Goal: Information Seeking & Learning: Learn about a topic

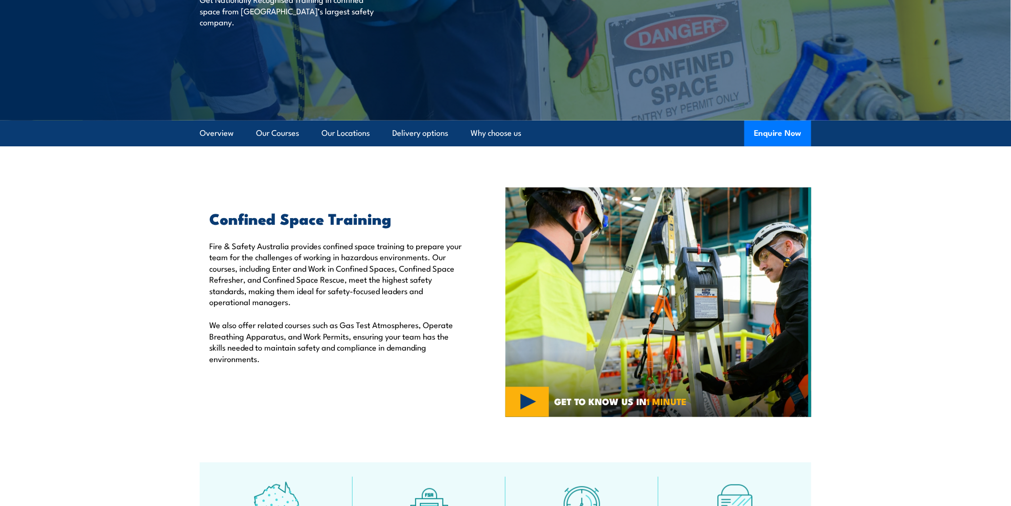
scroll to position [153, 0]
click at [277, 128] on link "Our Courses" at bounding box center [277, 133] width 43 height 25
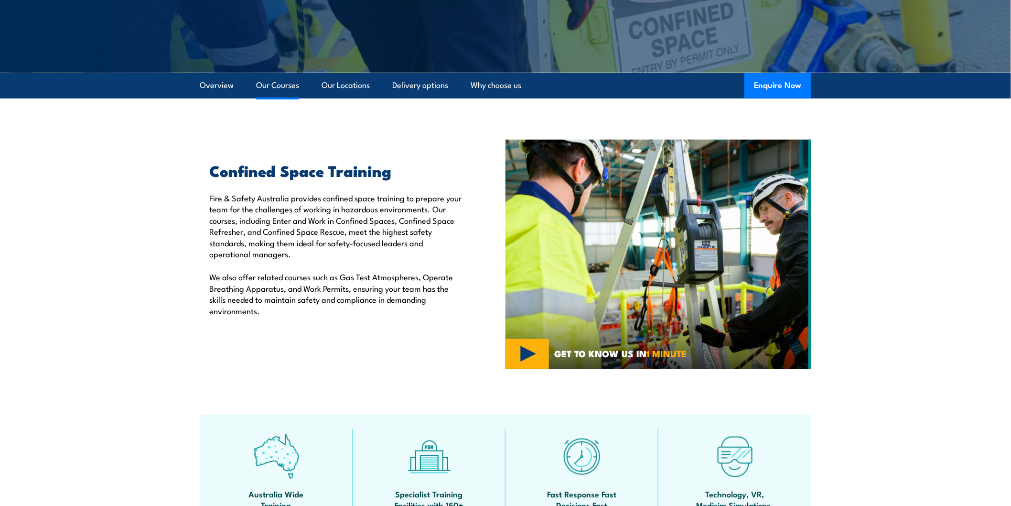
click at [283, 89] on link "Our Courses" at bounding box center [277, 85] width 43 height 25
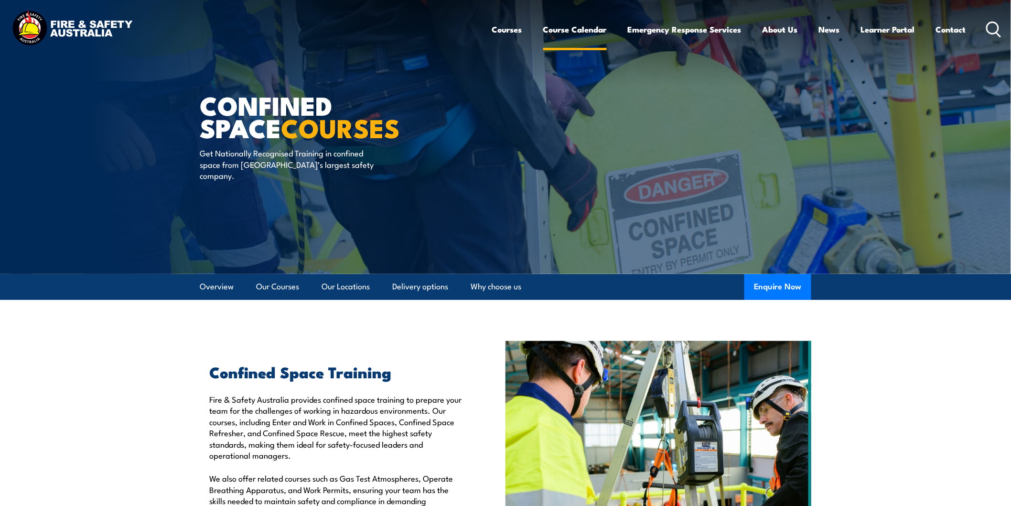
click at [570, 29] on link "Course Calendar" at bounding box center [575, 29] width 64 height 25
click at [278, 286] on link "Our Courses" at bounding box center [277, 286] width 43 height 25
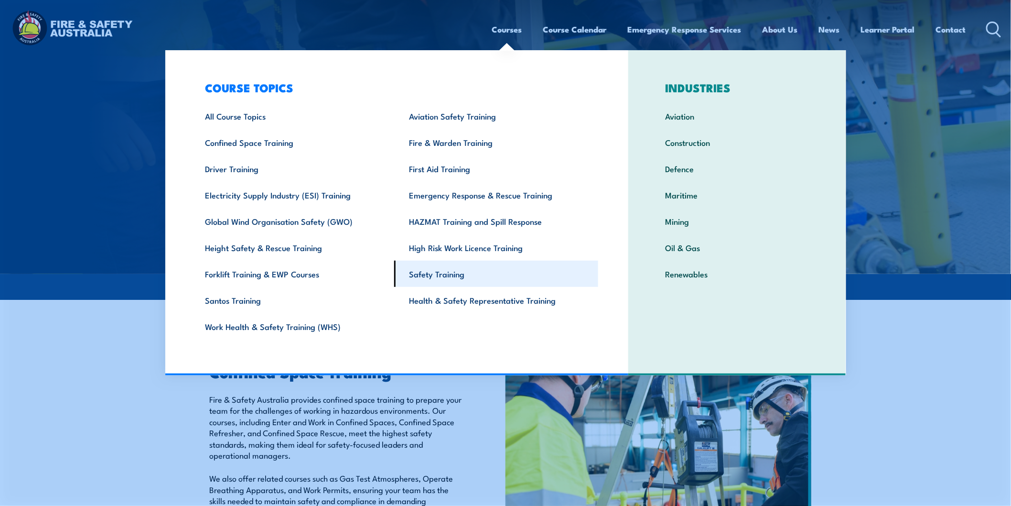
click at [452, 272] on link "Safety Training" at bounding box center [496, 273] width 204 height 26
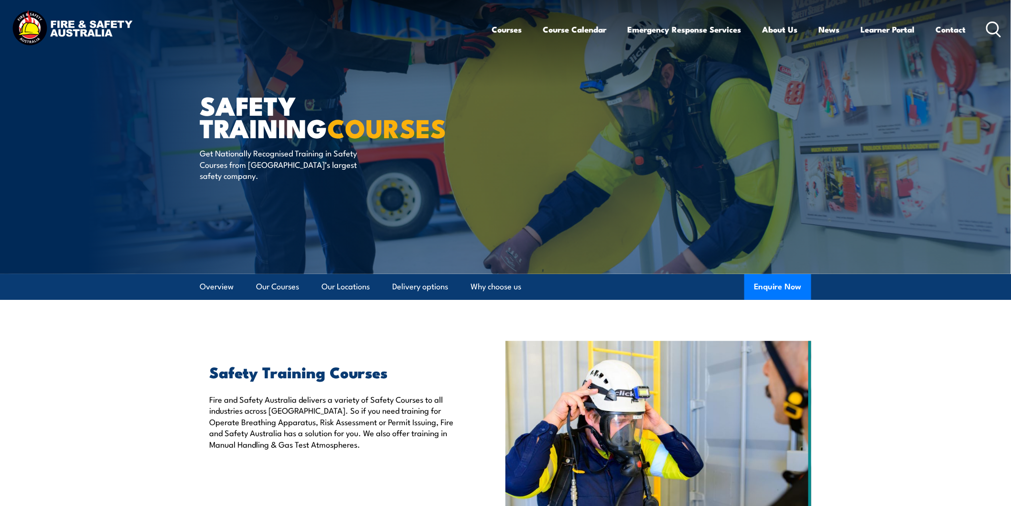
click at [996, 30] on icon at bounding box center [993, 30] width 15 height 16
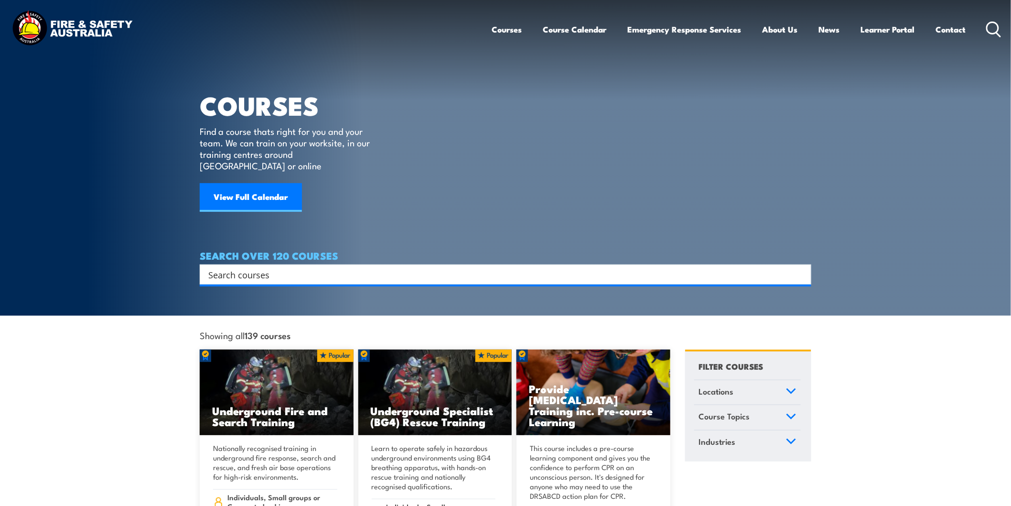
click at [368, 267] on input "Search input" at bounding box center [499, 274] width 582 height 14
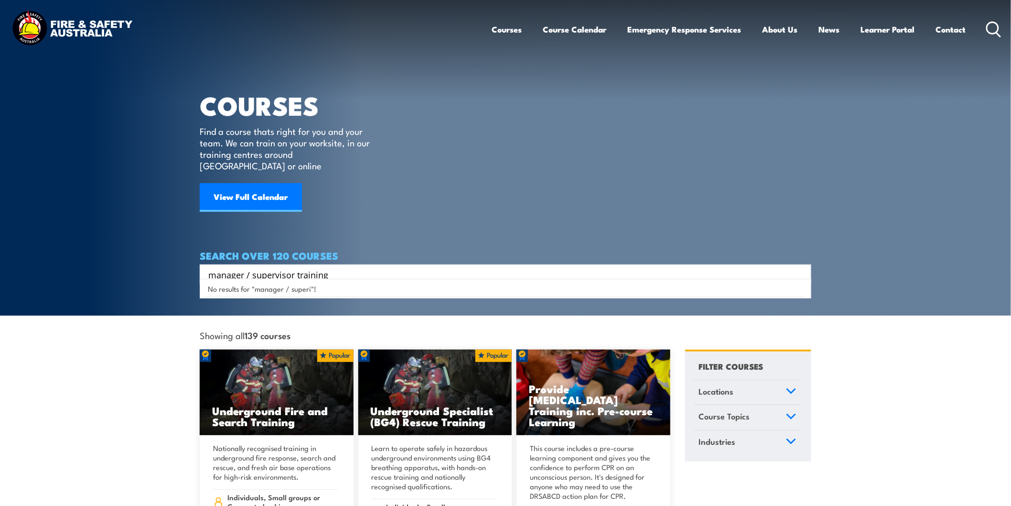
type input "manager / supervisor training"
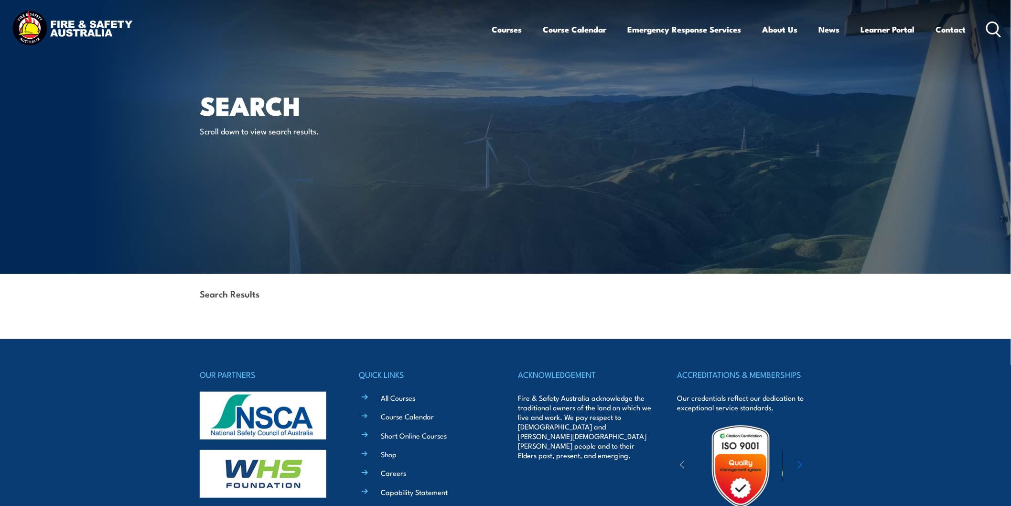
click at [272, 134] on p "Scroll down to view search results." at bounding box center [287, 130] width 174 height 11
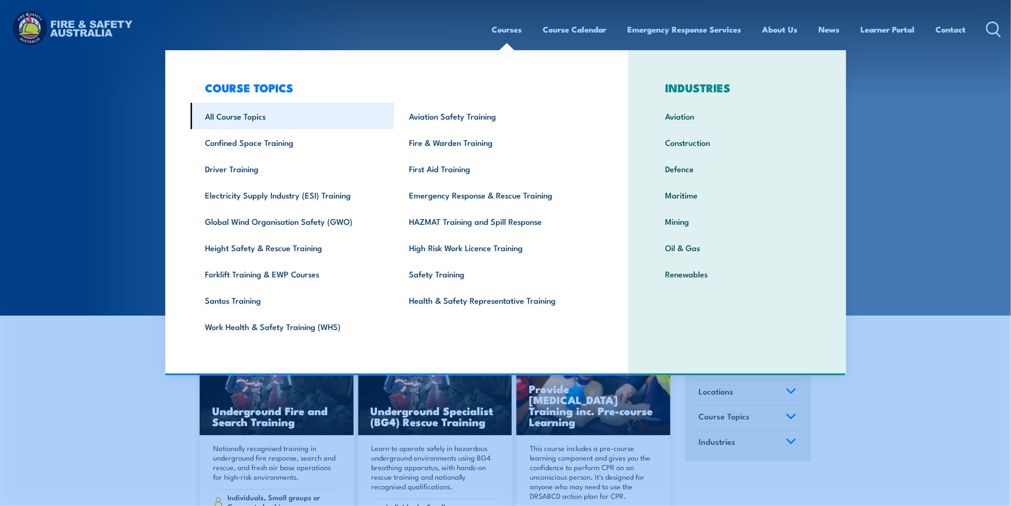
click at [237, 120] on link "All Course Topics" at bounding box center [293, 116] width 204 height 26
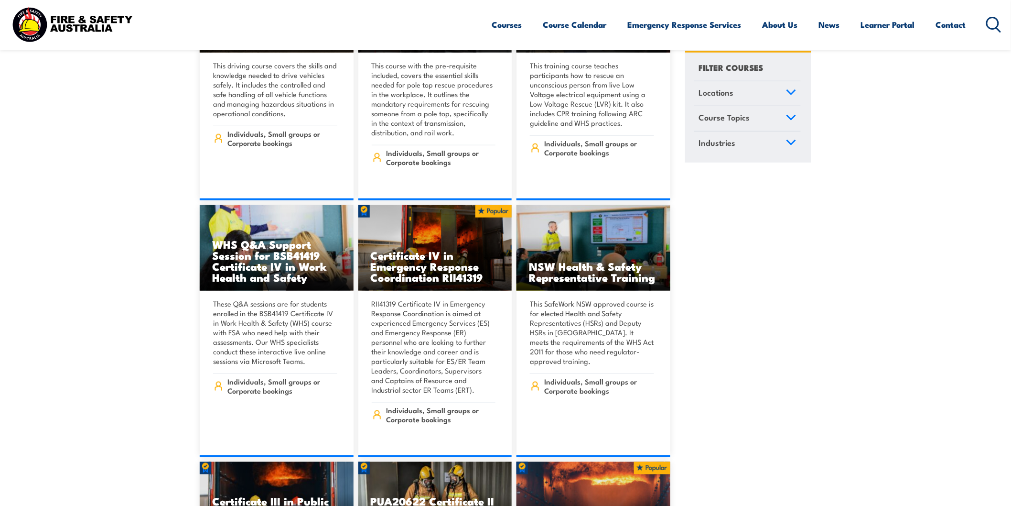
scroll to position [1850, 0]
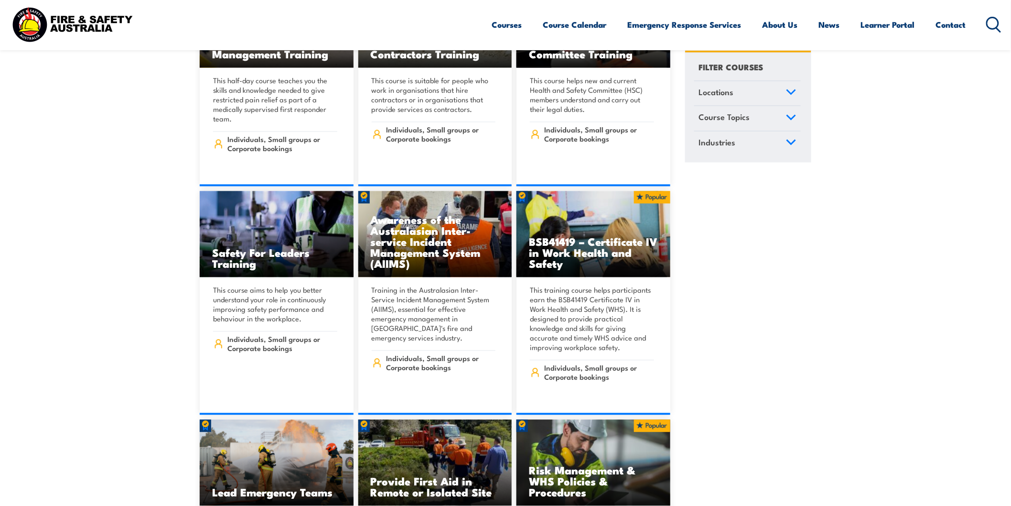
scroll to position [5290, 0]
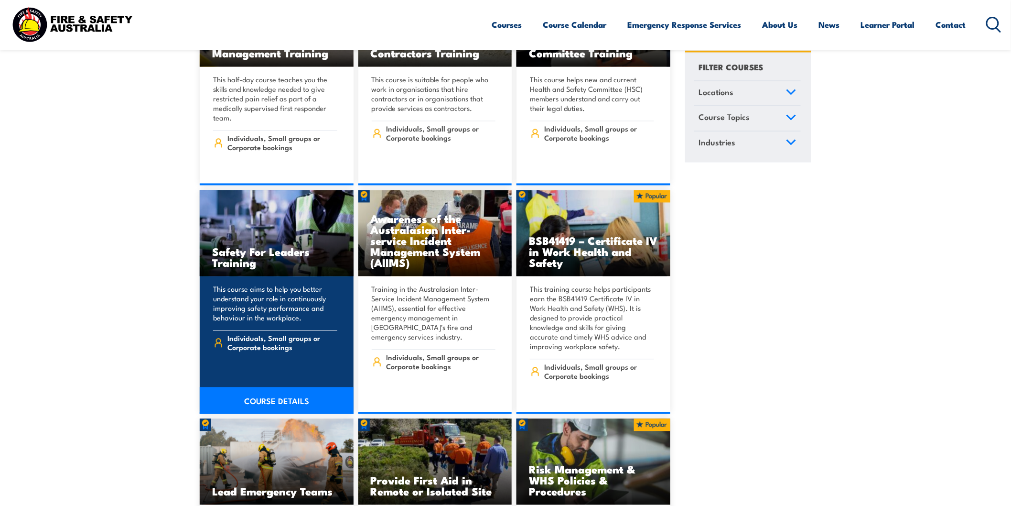
click at [255, 246] on h3 "Safety For Leaders Training" at bounding box center [276, 257] width 129 height 22
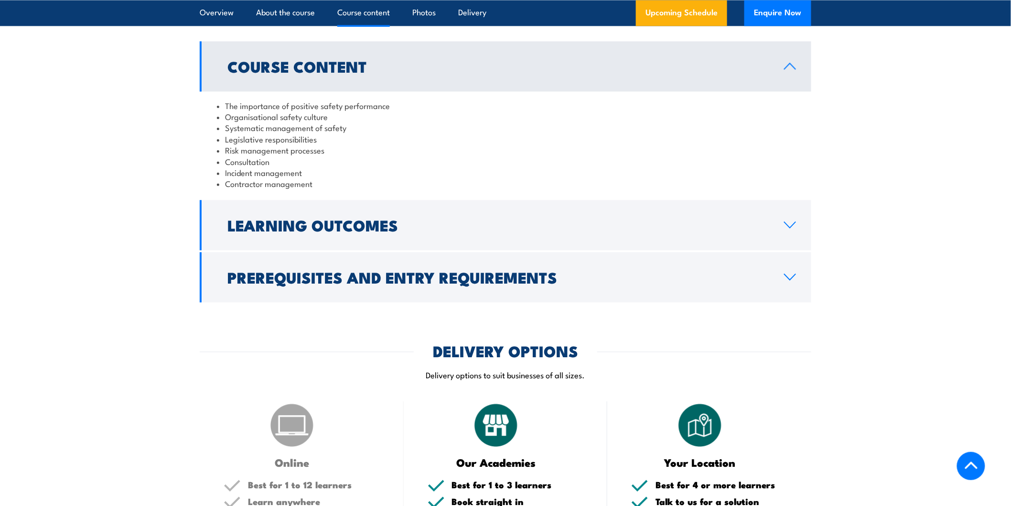
scroll to position [793, 0]
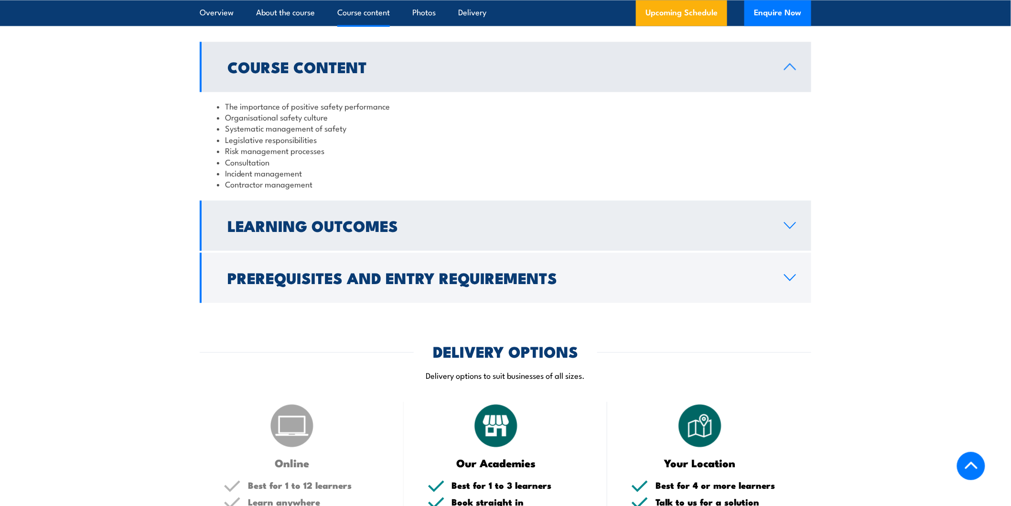
click at [418, 207] on link "Learning Outcomes" at bounding box center [506, 225] width 612 height 50
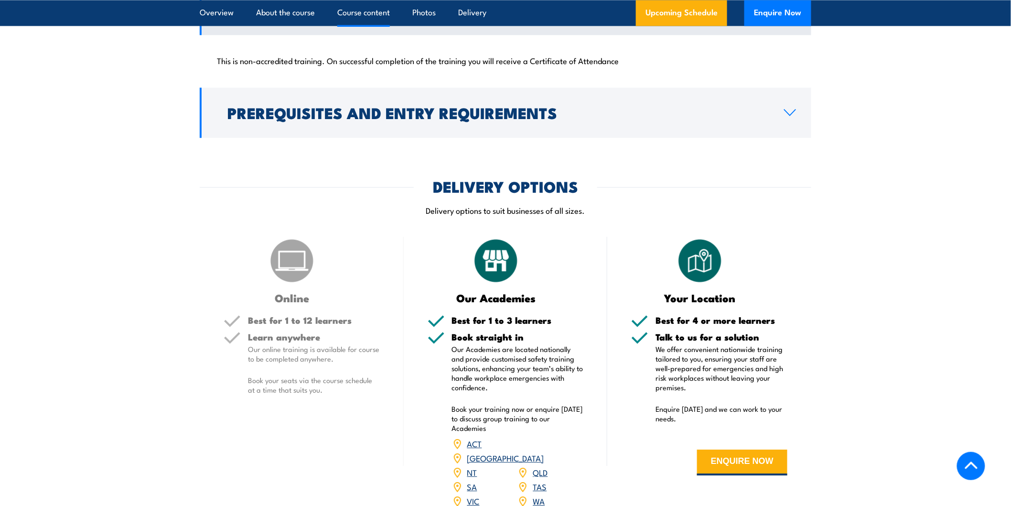
scroll to position [903, 0]
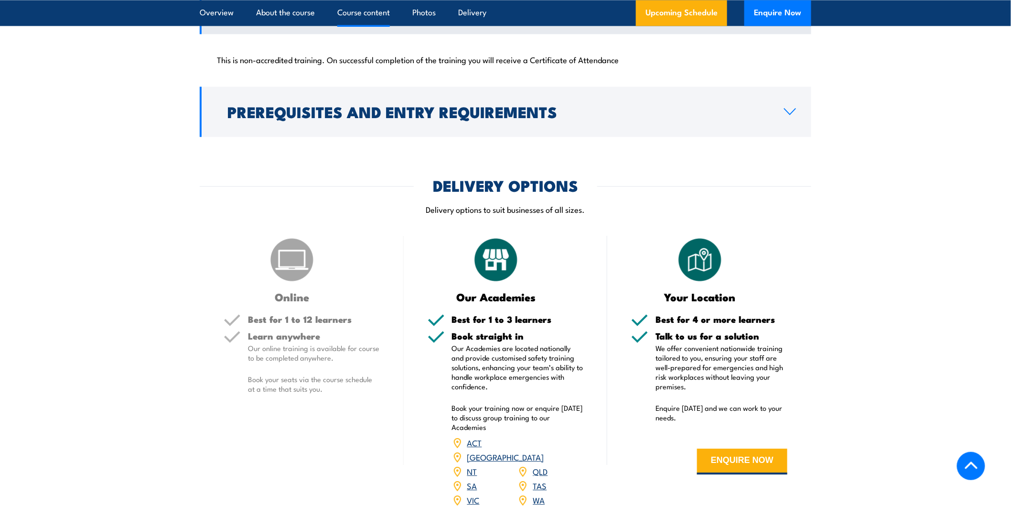
click at [284, 354] on p "Our online training is available for course to be completed anywhere." at bounding box center [314, 352] width 132 height 19
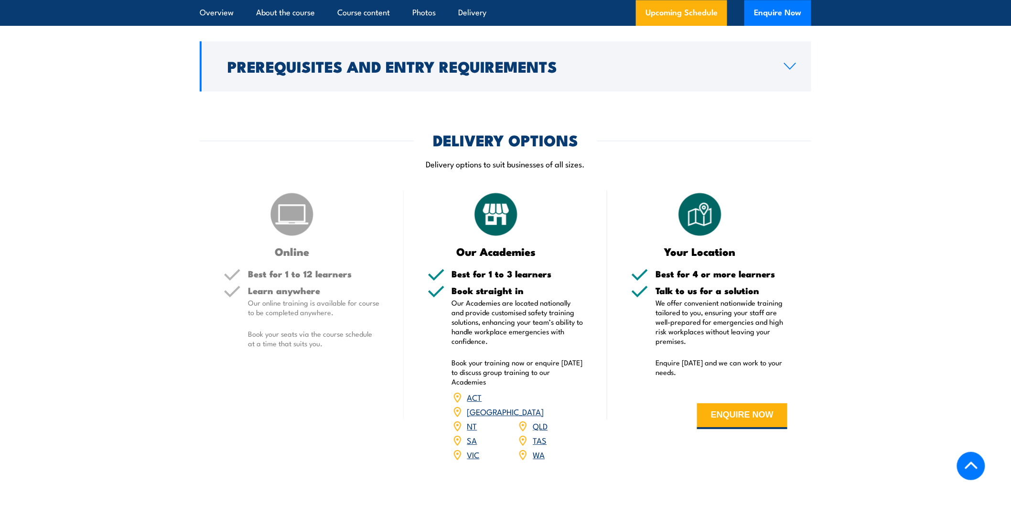
scroll to position [949, 0]
click at [514, 314] on p "Our Academies are located nationally and provide customised safety training sol…" at bounding box center [518, 321] width 132 height 48
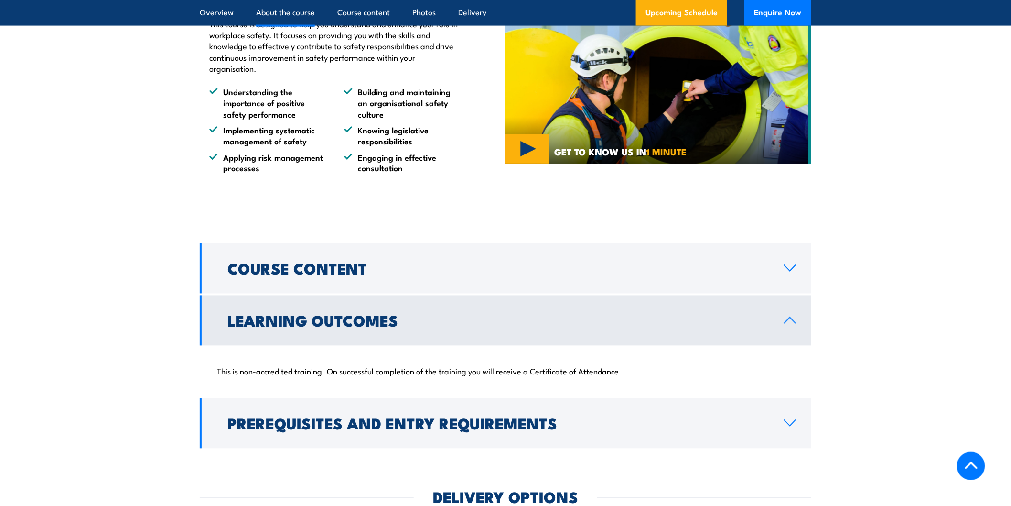
scroll to position [593, 0]
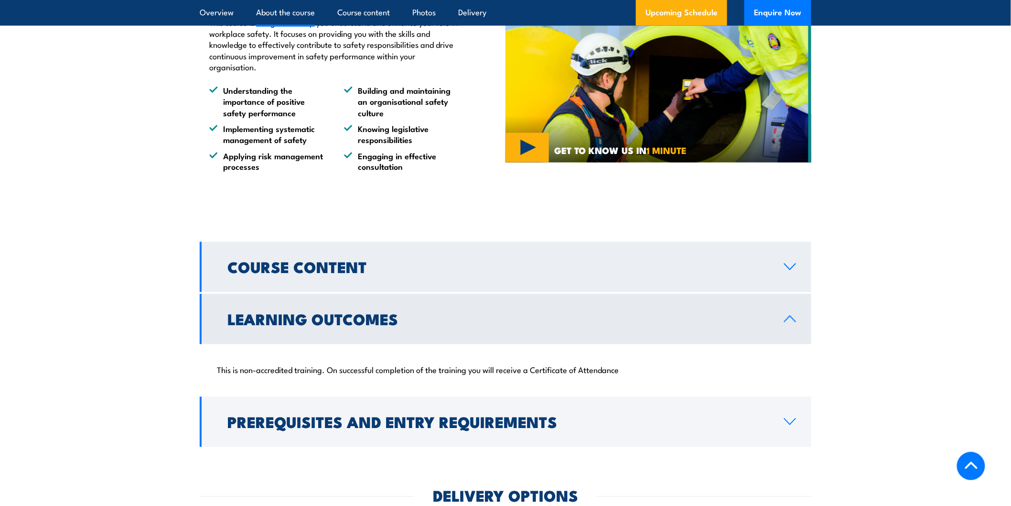
click at [330, 285] on link "Course Content" at bounding box center [506, 267] width 612 height 50
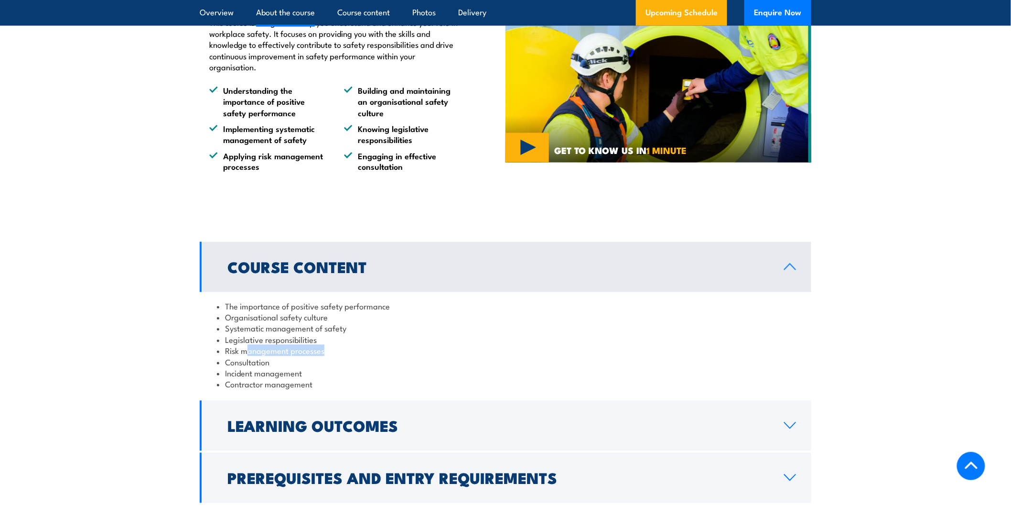
drag, startPoint x: 246, startPoint y: 351, endPoint x: 337, endPoint y: 349, distance: 91.3
click at [337, 349] on li "Risk management processes" at bounding box center [505, 350] width 577 height 11
click at [273, 388] on li "Contractor management" at bounding box center [505, 384] width 577 height 11
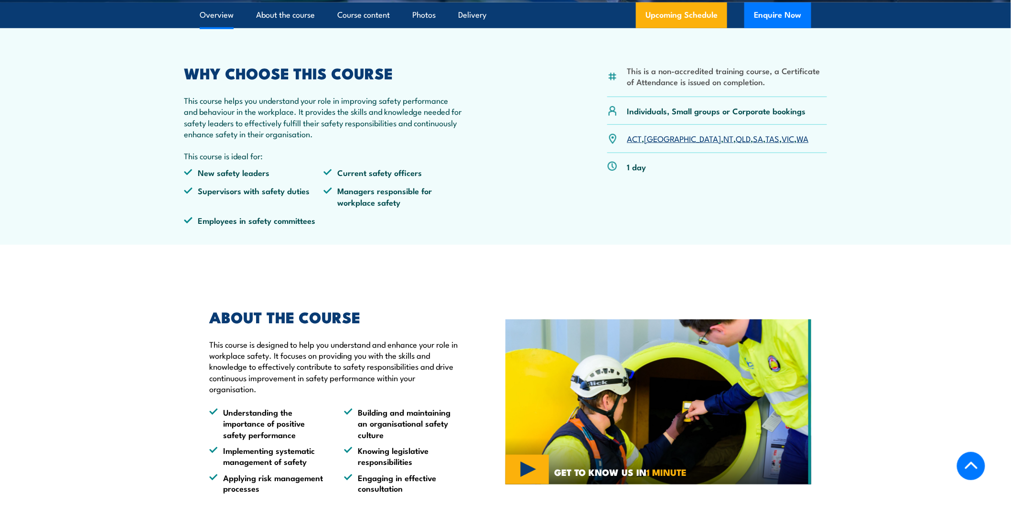
scroll to position [272, 0]
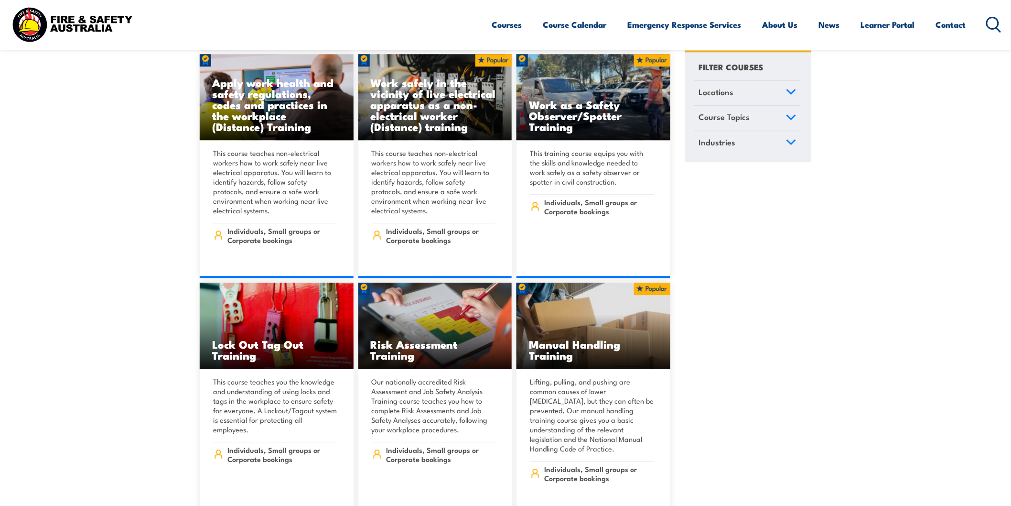
scroll to position [8634, 0]
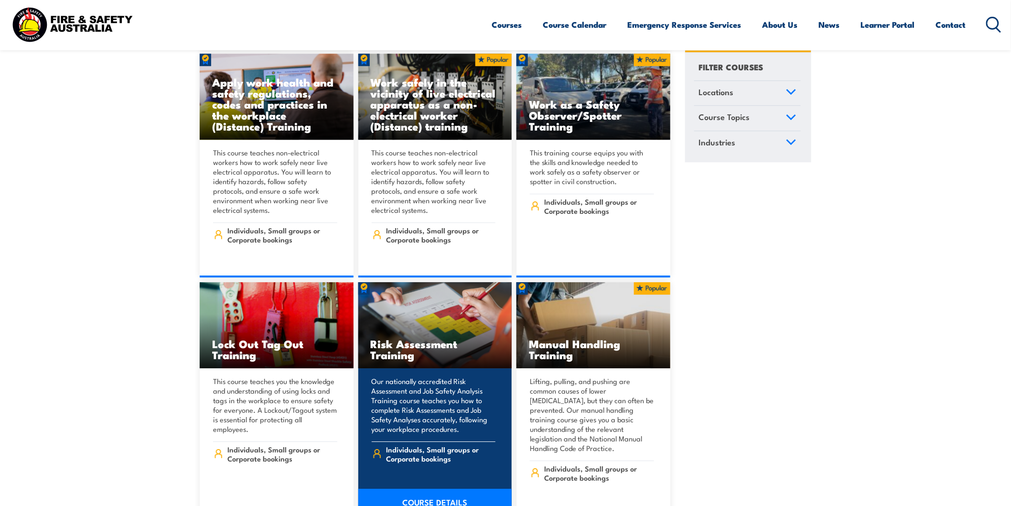
click at [399, 385] on p "Our nationally accredited Risk Assessment and Job Safety Analysis Training cour…" at bounding box center [434, 404] width 124 height 57
click at [428, 488] on link "COURSE DETAILS" at bounding box center [435, 501] width 154 height 27
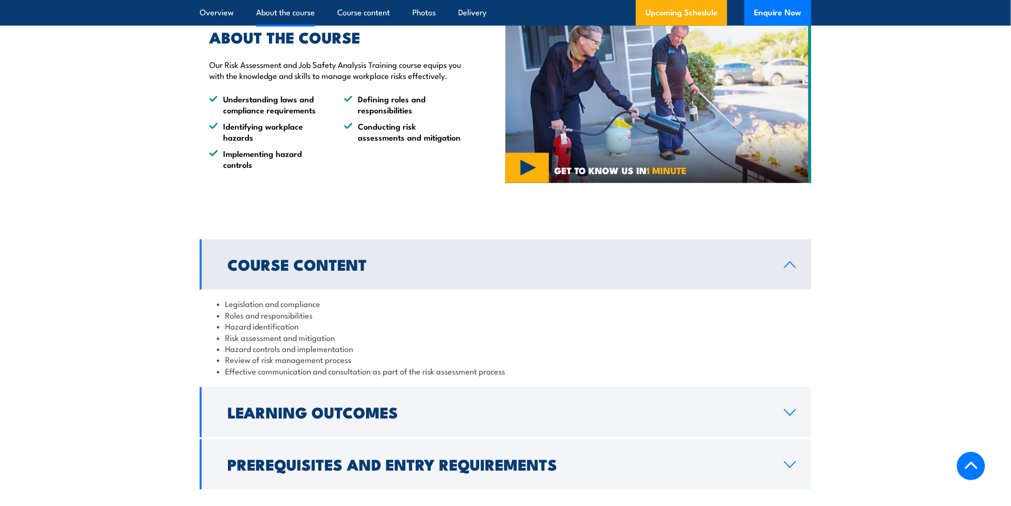
scroll to position [723, 0]
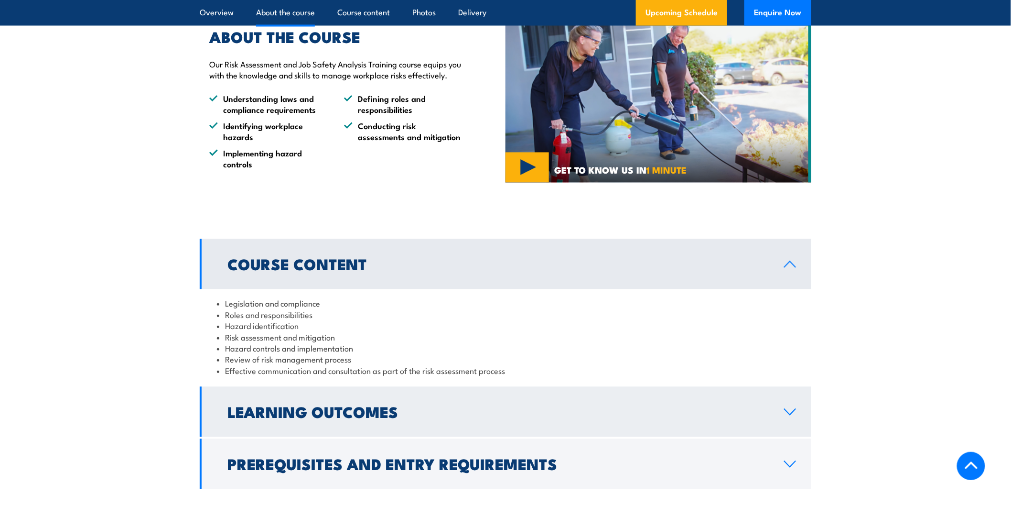
click at [435, 431] on link "Learning Outcomes" at bounding box center [506, 412] width 612 height 50
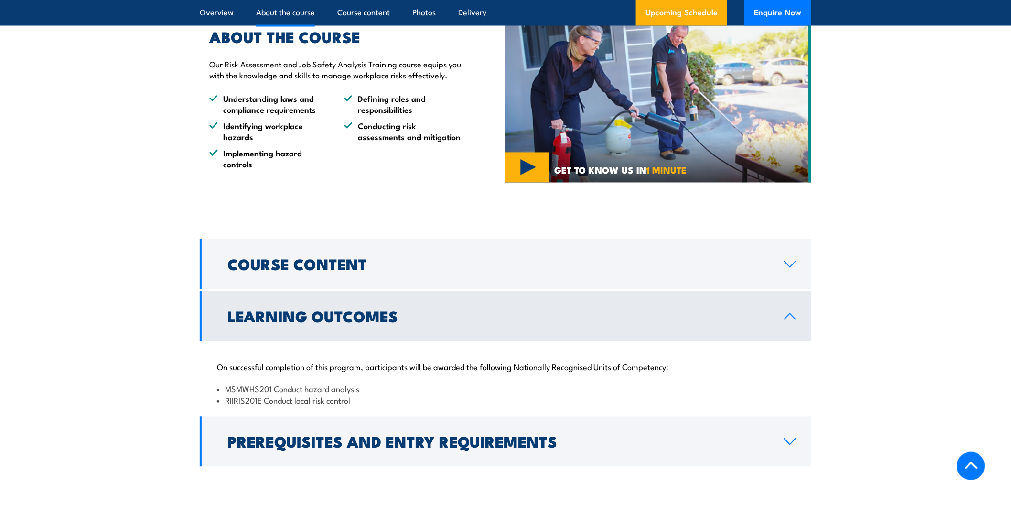
click at [413, 312] on link "Learning Outcomes" at bounding box center [506, 316] width 612 height 50
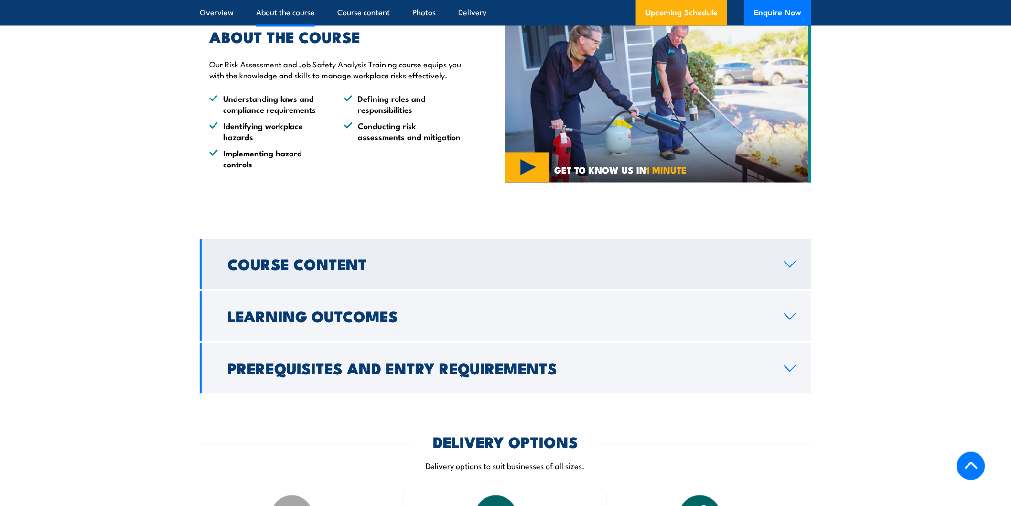
click at [406, 287] on link "Course Content" at bounding box center [506, 264] width 612 height 50
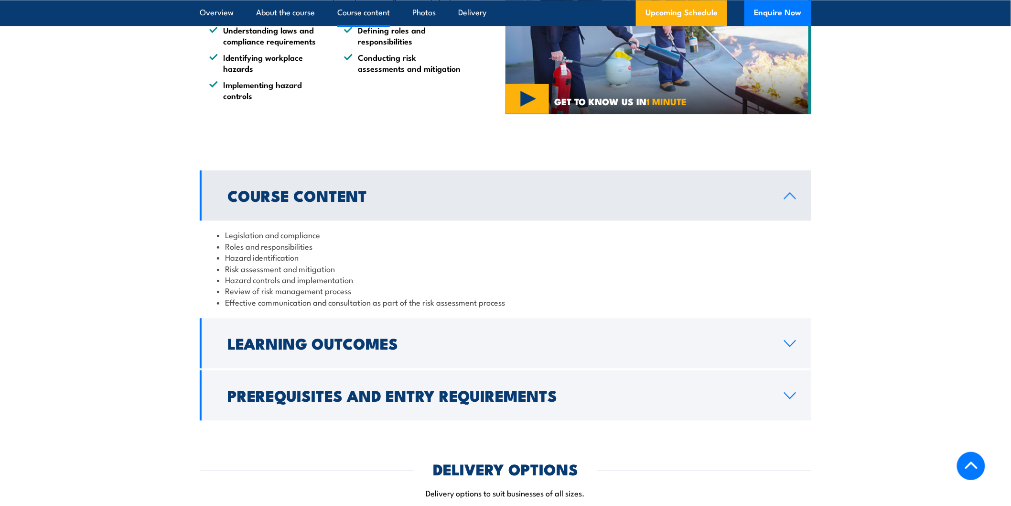
scroll to position [941, 0]
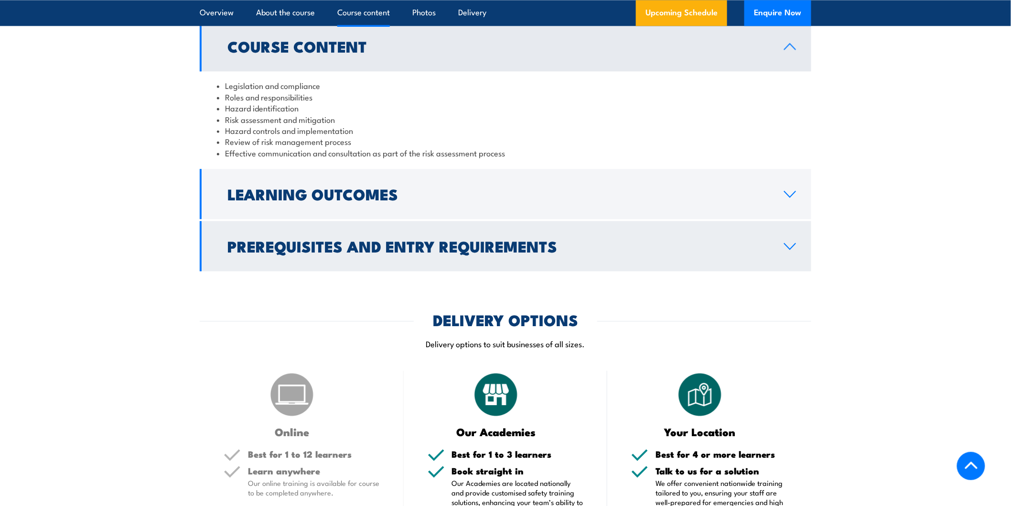
click at [434, 271] on link "Prerequisites and Entry Requirements" at bounding box center [506, 246] width 612 height 50
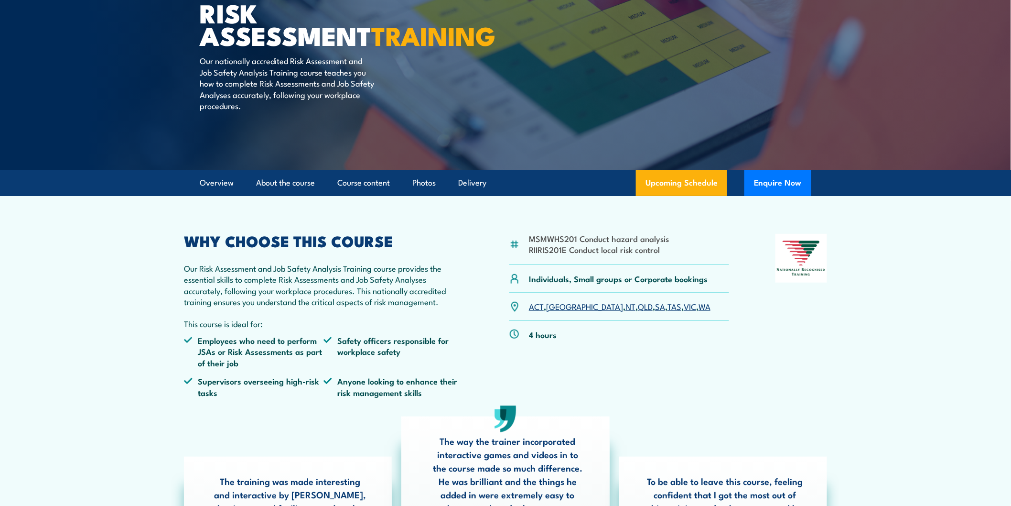
scroll to position [0, 0]
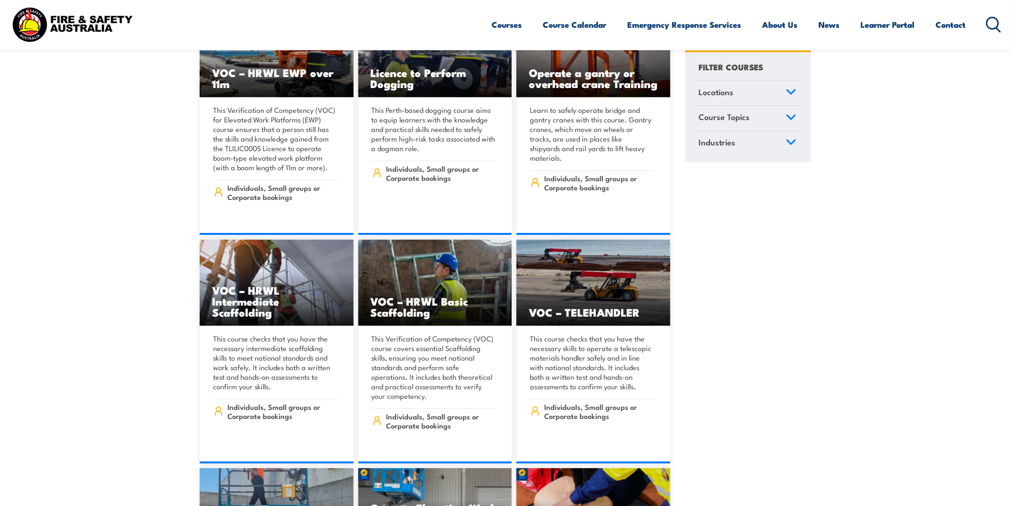
scroll to position [7297, 0]
